Goal: Task Accomplishment & Management: Use online tool/utility

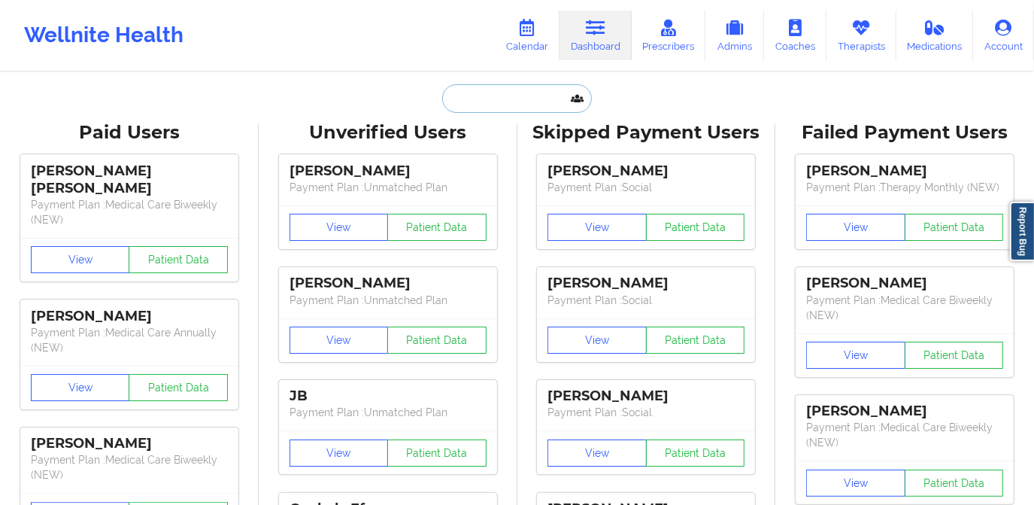
click at [520, 99] on input "text" at bounding box center [516, 98] width 149 height 29
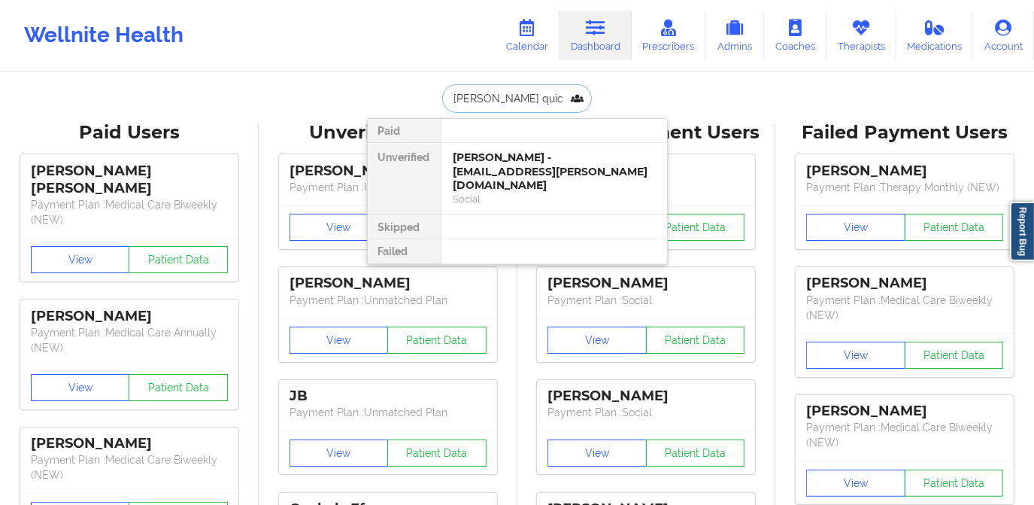
type input "[PERSON_NAME] quick"
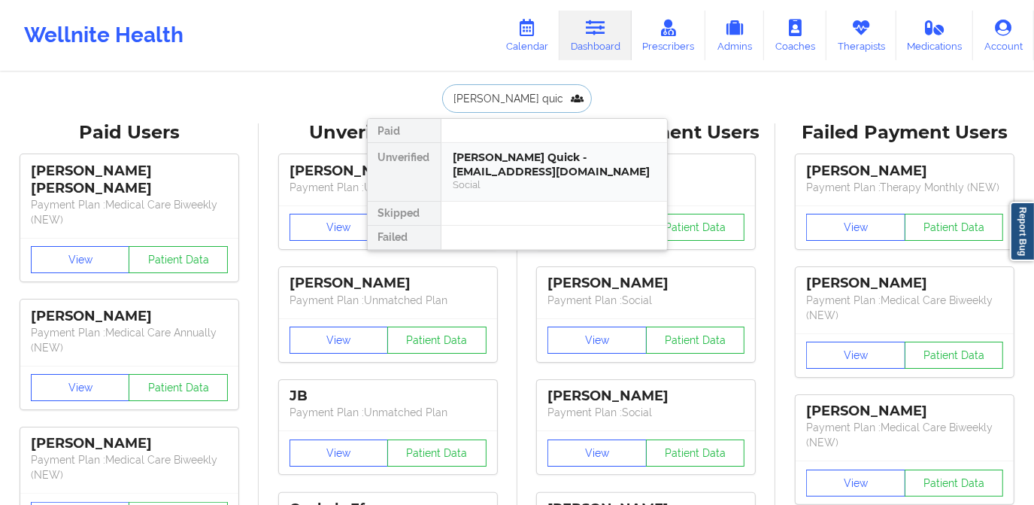
click at [505, 167] on div "[PERSON_NAME] Quick - [EMAIL_ADDRESS][DOMAIN_NAME]" at bounding box center [554, 164] width 202 height 28
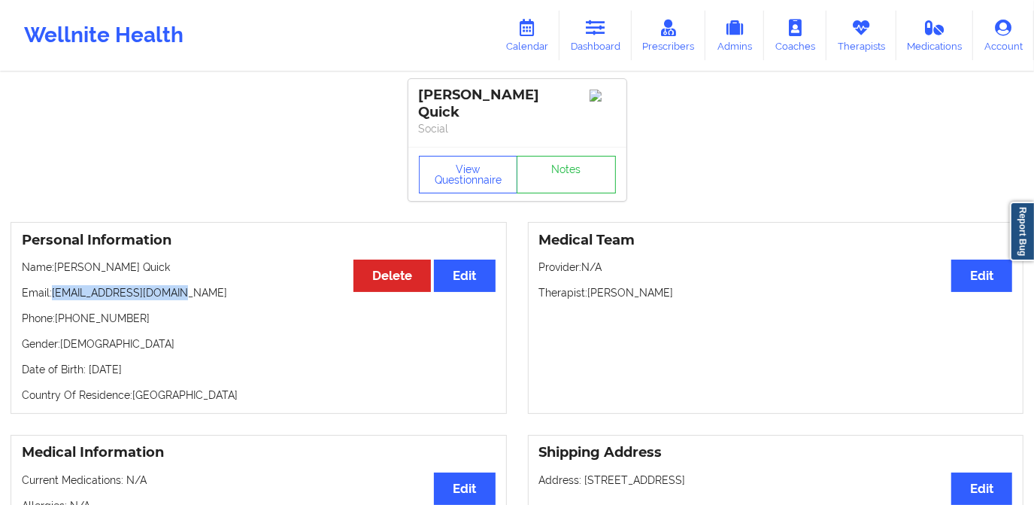
drag, startPoint x: 51, startPoint y: 280, endPoint x: 171, endPoint y: 280, distance: 119.6
click at [171, 285] on p "Email: [EMAIL_ADDRESS][DOMAIN_NAME]" at bounding box center [259, 292] width 474 height 15
drag, startPoint x: 171, startPoint y: 280, endPoint x: 184, endPoint y: 294, distance: 19.2
click at [218, 298] on div "Personal Information Edit Delete Name: [PERSON_NAME] Quick Email: [EMAIL_ADDRES…" at bounding box center [259, 318] width 496 height 192
drag, startPoint x: 53, startPoint y: 281, endPoint x: 176, endPoint y: 280, distance: 123.3
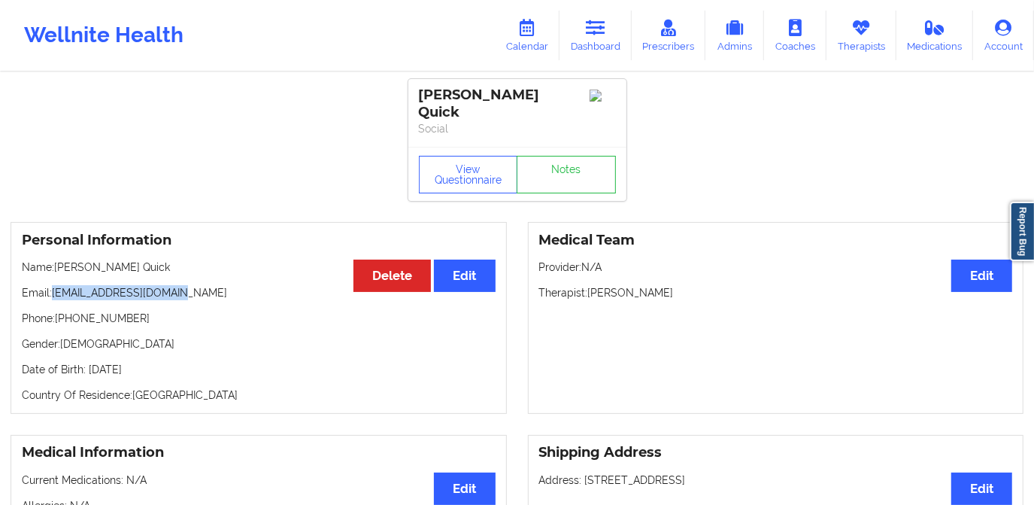
click at [176, 285] on p "Email: [EMAIL_ADDRESS][DOMAIN_NAME]" at bounding box center [259, 292] width 474 height 15
copy p "[EMAIL_ADDRESS][DOMAIN_NAME]"
click at [514, 23] on link "Calendar" at bounding box center [527, 36] width 65 height 50
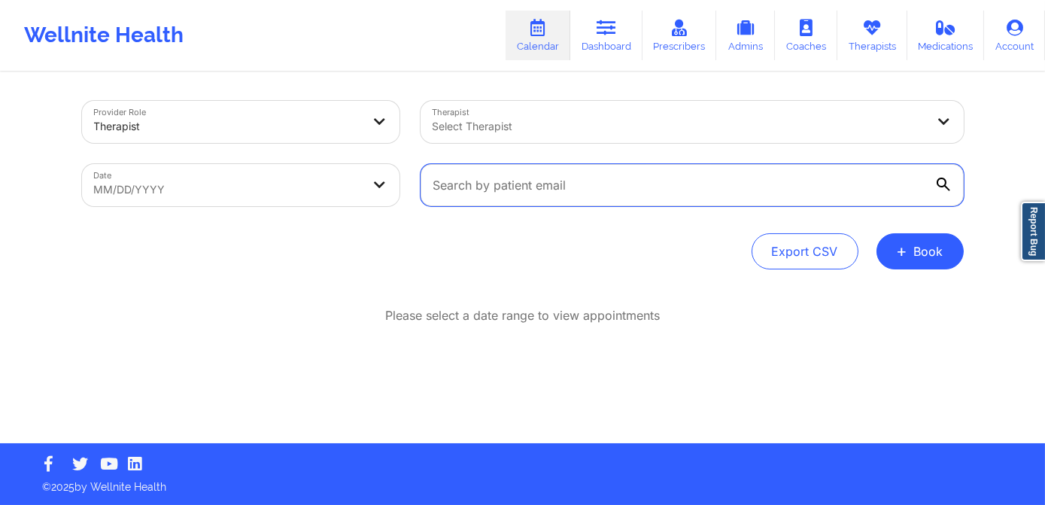
click at [535, 179] on input "text" at bounding box center [691, 185] width 543 height 42
paste input "[EMAIL_ADDRESS][DOMAIN_NAME]"
type input "[EMAIL_ADDRESS][DOMAIN_NAME]"
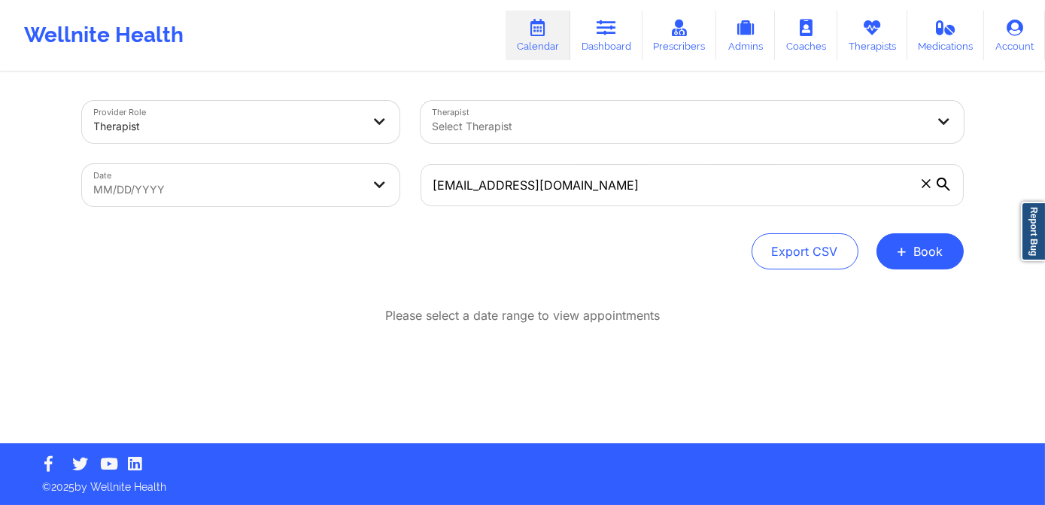
select select "2025-8"
select select "2025-9"
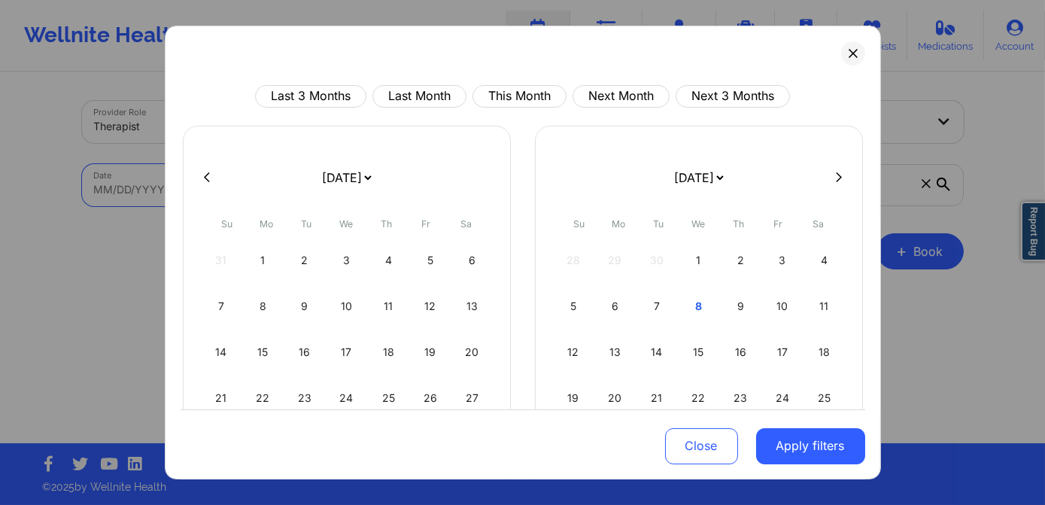
click at [216, 188] on body "Wellnite Health Calendar Dashboard Prescribers Admins Coaches Therapists Medica…" at bounding box center [522, 252] width 1045 height 505
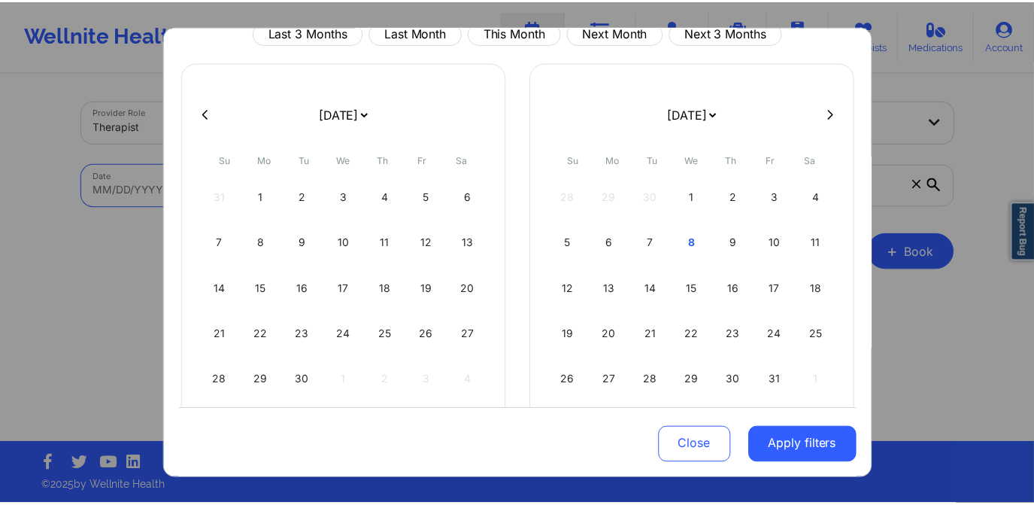
scroll to position [68, 0]
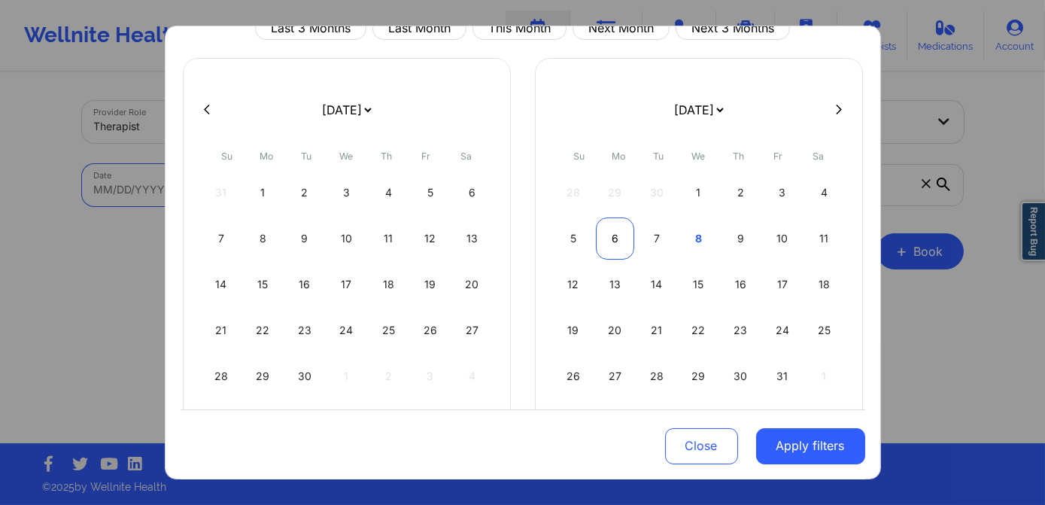
click at [609, 232] on div "6" at bounding box center [615, 238] width 38 height 42
select select "2025-9"
select select "2025-10"
click at [612, 235] on div "3" at bounding box center [615, 238] width 38 height 42
select select "2025-9"
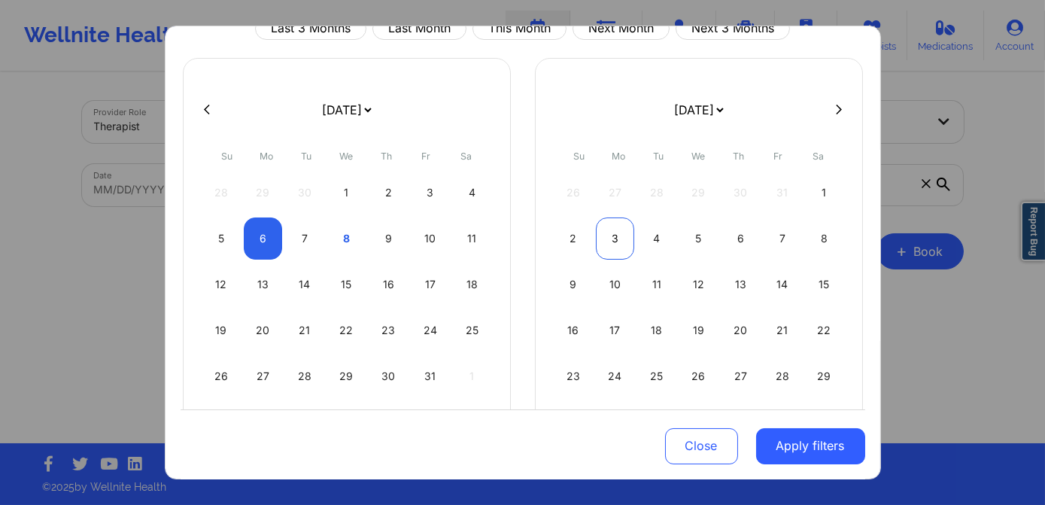
select select "2025-10"
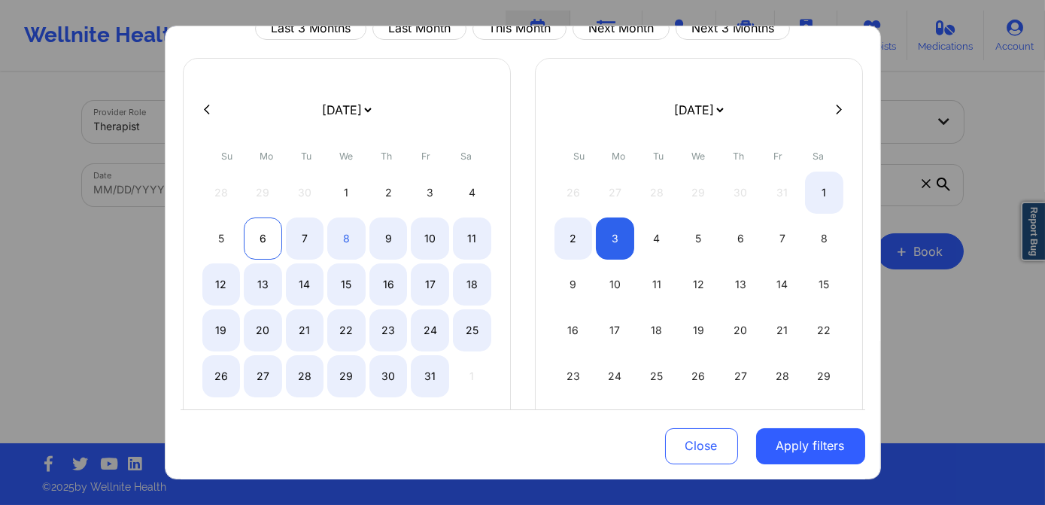
click at [254, 247] on div "6" at bounding box center [263, 238] width 38 height 42
select select "2025-9"
select select "2025-10"
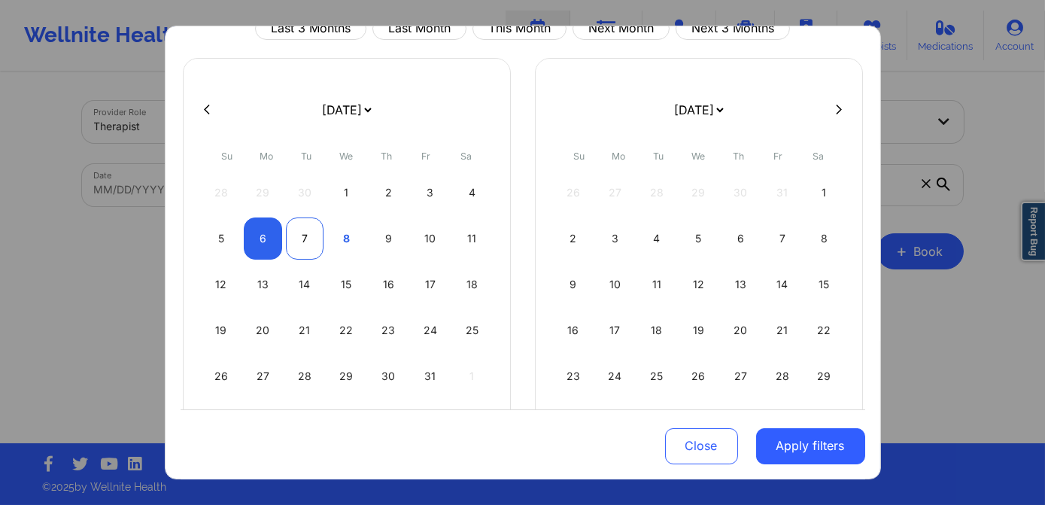
select select "2025-9"
select select "2025-10"
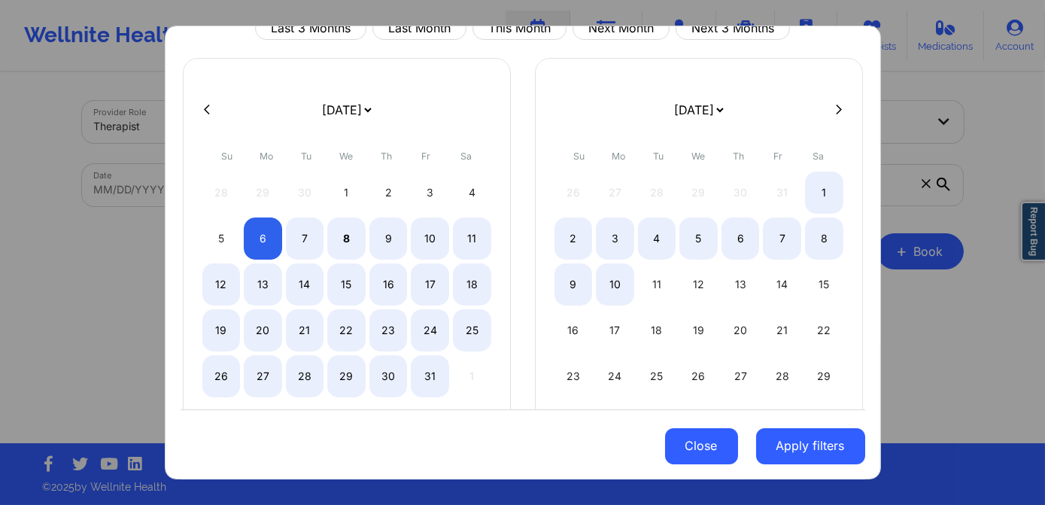
select select "2025-9"
select select "2025-10"
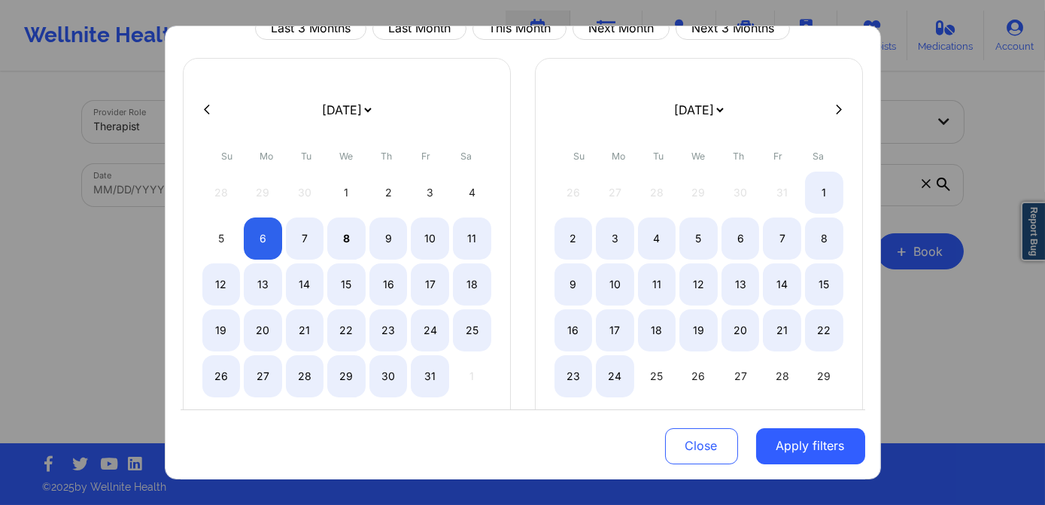
select select "2025-9"
select select "2025-10"
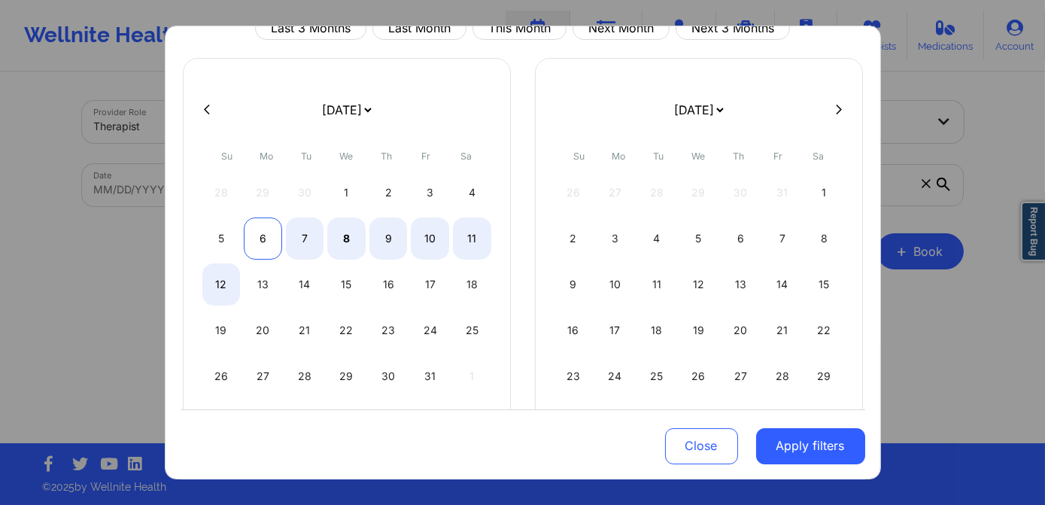
select select "2025-9"
select select "2025-10"
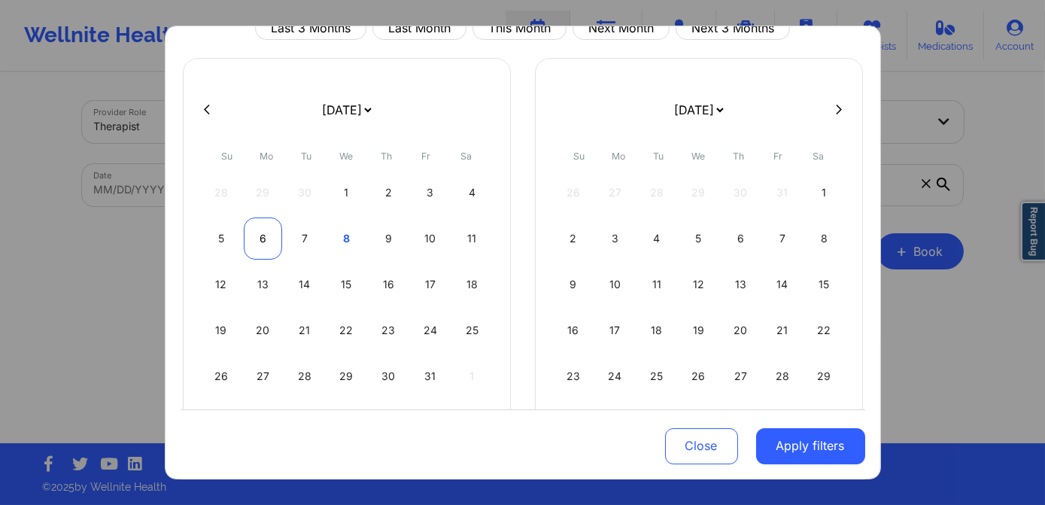
click at [253, 247] on div "6" at bounding box center [263, 238] width 38 height 42
select select "2025-9"
select select "2025-10"
drag, startPoint x: 774, startPoint y: 442, endPoint x: 753, endPoint y: 429, distance: 24.6
click at [774, 442] on button "Apply filters" at bounding box center [810, 445] width 109 height 36
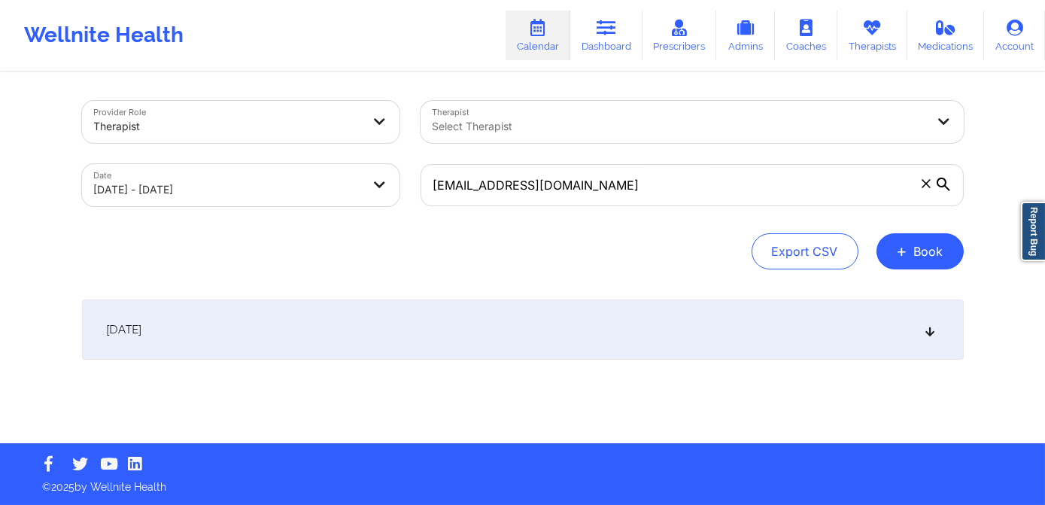
click at [323, 328] on div "[DATE]" at bounding box center [522, 329] width 881 height 60
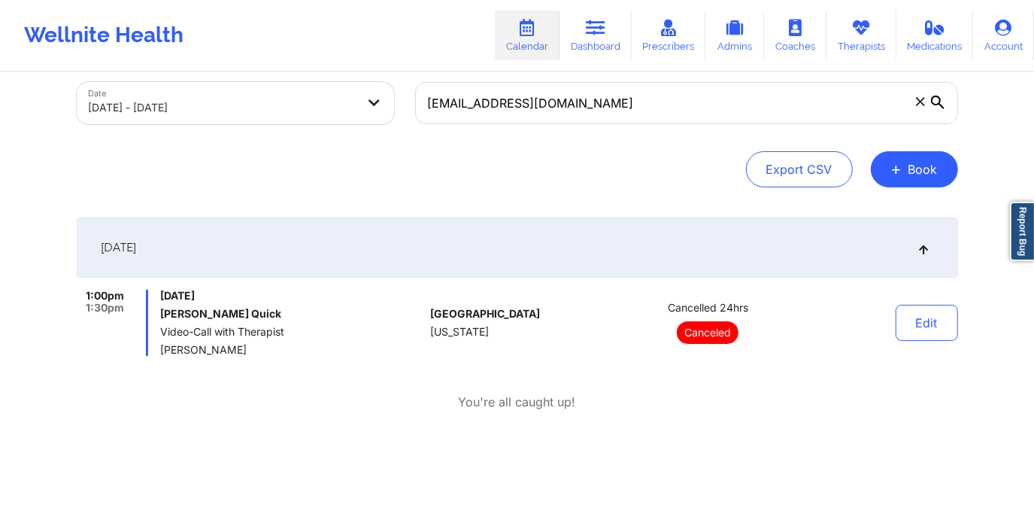
scroll to position [146, 0]
